Goal: Information Seeking & Learning: Understand process/instructions

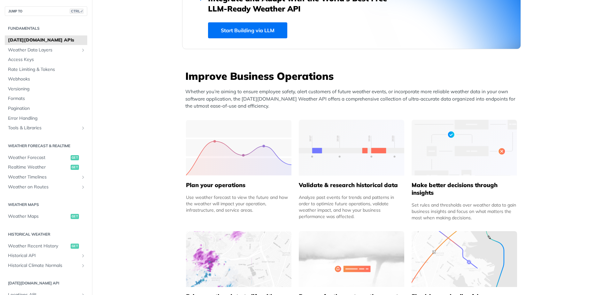
scroll to position [213, 0]
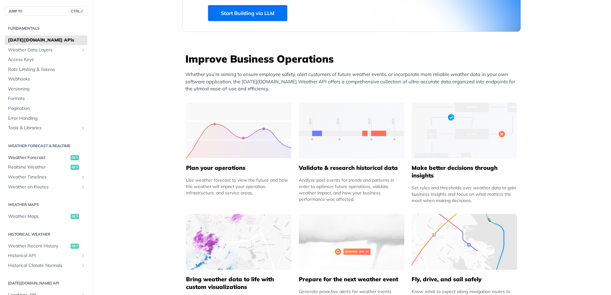
click at [29, 156] on span "Weather Forecast" at bounding box center [38, 158] width 61 height 6
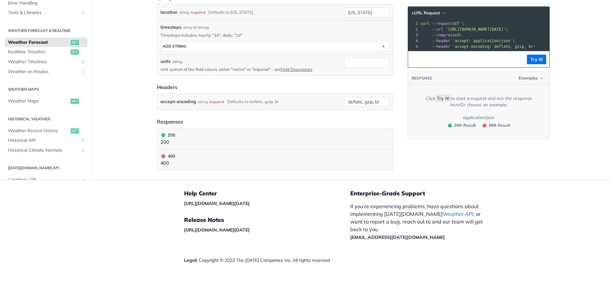
click at [33, 165] on div "Fundamentals [DATE][DOMAIN_NAME] APIs Weather Data Layers Core Probabilistic Fo…" at bounding box center [46, 105] width 92 height 409
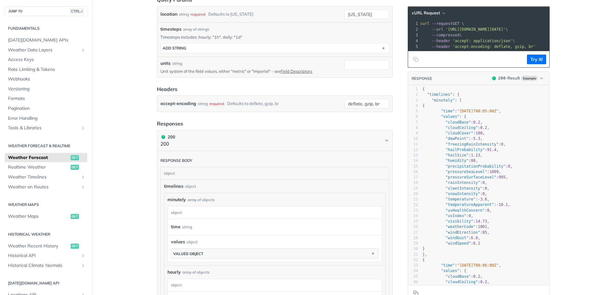
scroll to position [251, 0]
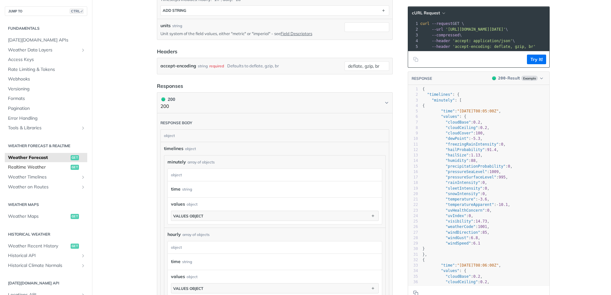
click at [35, 164] on span "Realtime Weather" at bounding box center [38, 167] width 61 height 6
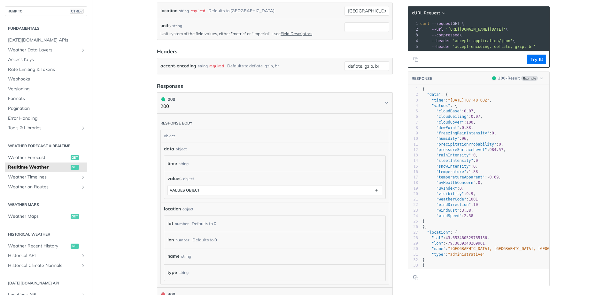
scroll to position [225, 0]
click at [466, 196] on span "9.9" at bounding box center [469, 194] width 7 height 4
type textarea "{ "data": { "time": "[DATE]T07:48:00Z", "values": { "cloudBase": 0.07, "cloudCe…"
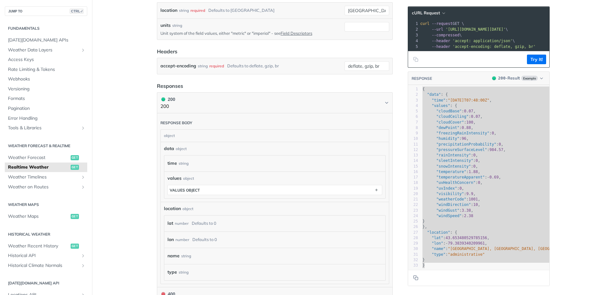
scroll to position [0, 0]
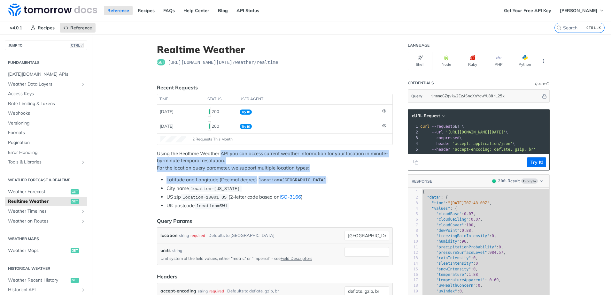
drag, startPoint x: 321, startPoint y: 161, endPoint x: 346, endPoint y: 176, distance: 28.8
click at [346, 176] on div "Using the Realtime Weather API you can access current weather information for y…" at bounding box center [275, 180] width 236 height 60
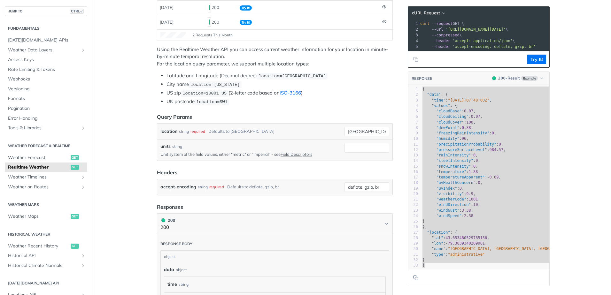
scroll to position [106, 0]
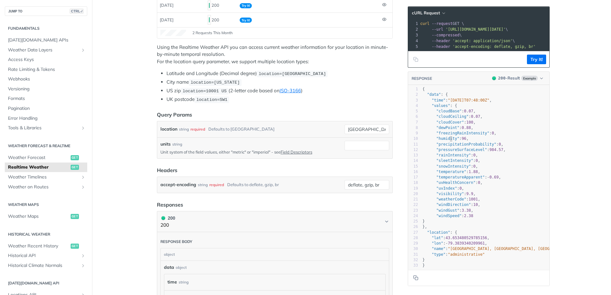
click at [447, 141] on span ""humidity"" at bounding box center [447, 138] width 23 height 4
type textarea "humidity"
click at [447, 141] on span ""humidity"" at bounding box center [447, 138] width 23 height 4
click at [443, 218] on span ""windSpeed"" at bounding box center [448, 216] width 25 height 4
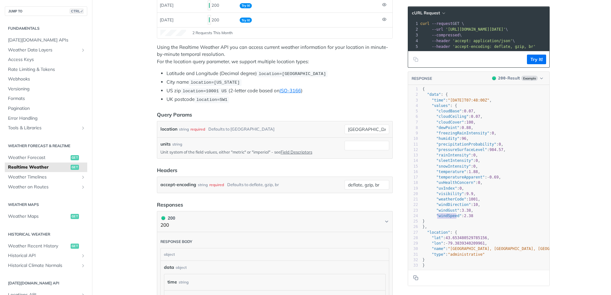
type textarea ""windSpeed": 2.38"
click at [443, 218] on span ""windSpeed"" at bounding box center [448, 216] width 25 height 4
click at [447, 191] on pre ""uvIndex" : 0 ," at bounding box center [496, 188] width 150 height 5
type textarea ""uvIndex": 0,"
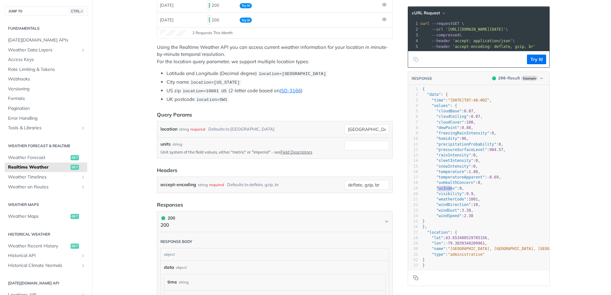
click at [447, 191] on pre ""uvIndex" : 0 ," at bounding box center [496, 188] width 150 height 5
click at [467, 191] on pre ""uvIndex" : 0 ," at bounding box center [496, 188] width 150 height 5
